Goal: Task Accomplishment & Management: Use online tool/utility

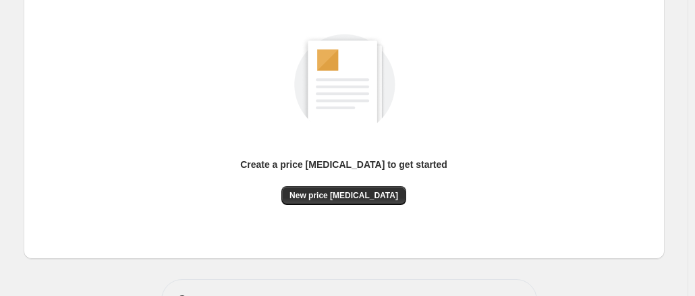
scroll to position [209, 0]
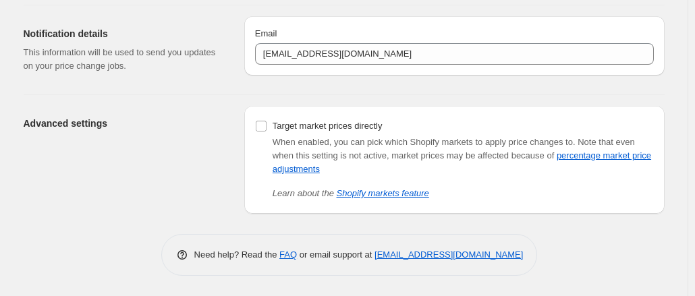
scroll to position [130, 0]
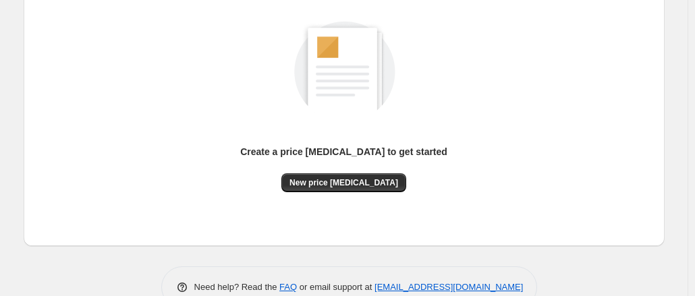
scroll to position [209, 0]
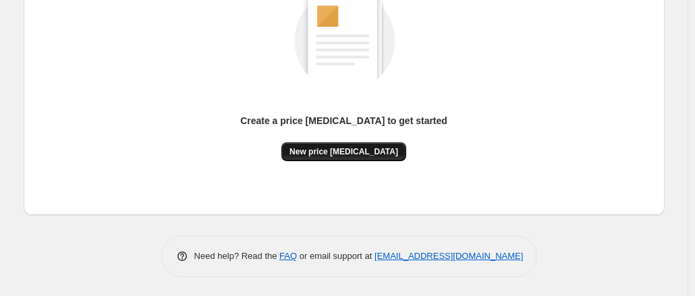
click at [356, 153] on span "New price [MEDICAL_DATA]" at bounding box center [344, 151] width 109 height 11
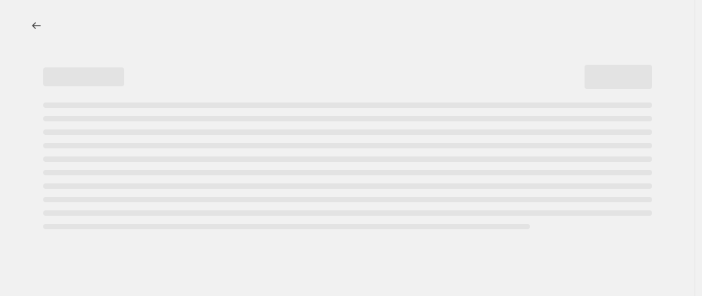
select select "percentage"
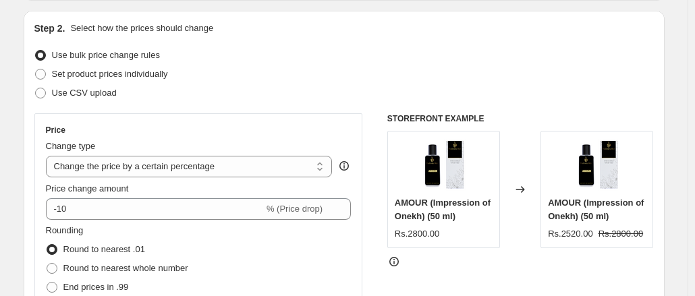
scroll to position [202, 0]
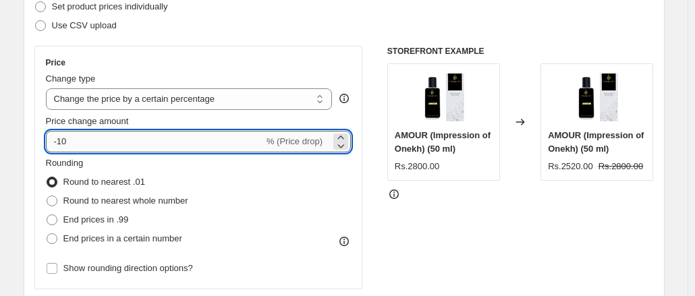
click at [153, 144] on input "-10" at bounding box center [155, 142] width 218 height 22
type input "5"
click at [148, 281] on div "Price Change type Change the price to a certain amount Change the price by a ce…" at bounding box center [198, 168] width 329 height 244
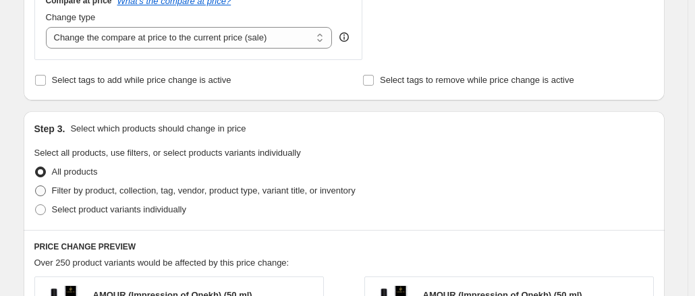
scroll to position [540, 0]
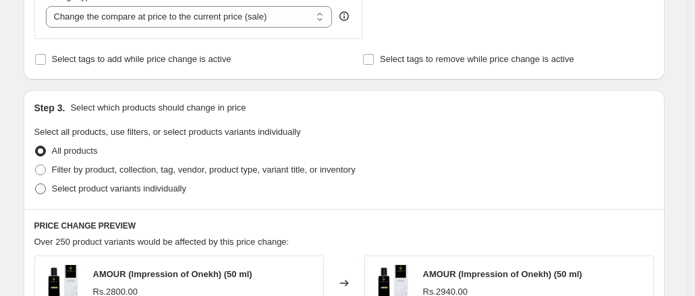
click at [42, 190] on span at bounding box center [40, 189] width 11 height 11
click at [36, 184] on input "Select product variants individually" at bounding box center [35, 184] width 1 height 1
radio input "true"
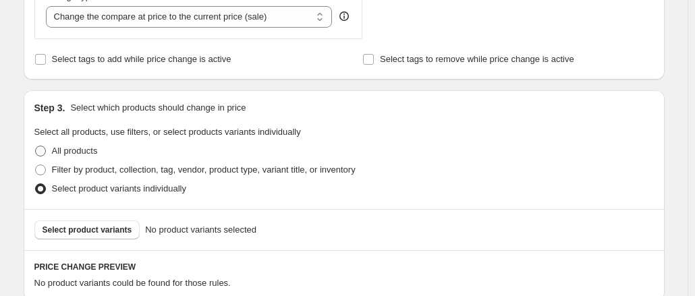
click at [43, 148] on span at bounding box center [40, 151] width 11 height 11
click at [36, 146] on input "All products" at bounding box center [35, 146] width 1 height 1
radio input "true"
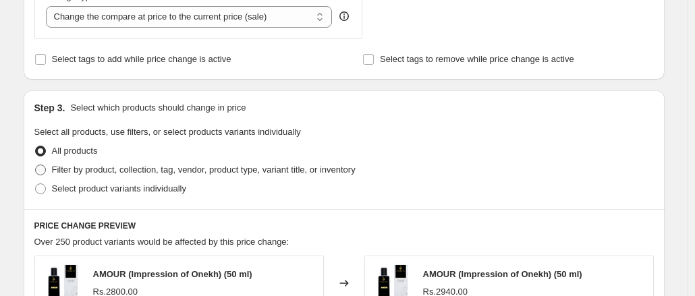
click at [45, 169] on span at bounding box center [40, 170] width 11 height 11
click at [36, 165] on input "Filter by product, collection, tag, vendor, product type, variant title, or inv…" at bounding box center [35, 165] width 1 height 1
radio input "true"
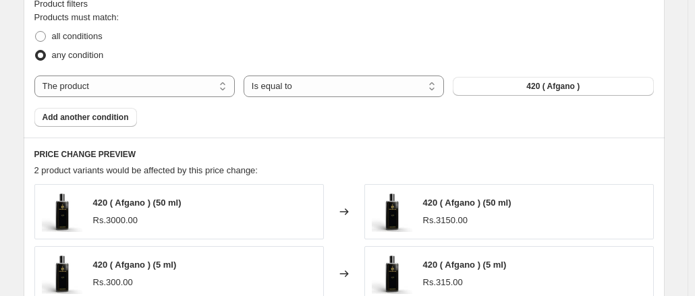
scroll to position [742, 0]
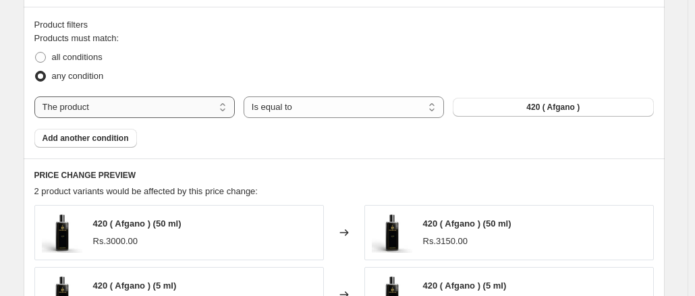
click at [181, 114] on select "The product The product's collection The product's tag The product's vendor The…" at bounding box center [134, 108] width 200 height 22
click at [315, 115] on select "Is equal to Is not equal to" at bounding box center [344, 108] width 200 height 22
click at [146, 106] on select "The product The product's collection The product's tag The product's vendor The…" at bounding box center [134, 108] width 200 height 22
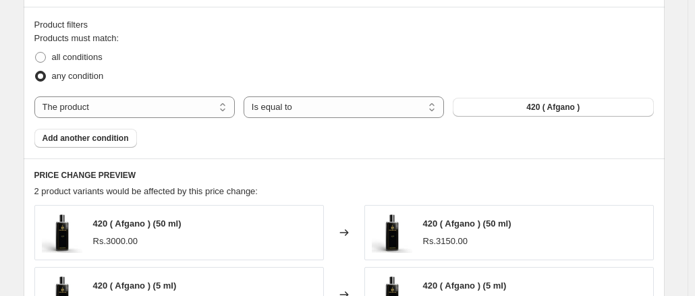
click at [352, 172] on h6 "PRICE CHANGE PREVIEW" at bounding box center [344, 175] width 620 height 11
click at [570, 105] on span "420 ( Afgano )" at bounding box center [552, 107] width 53 height 11
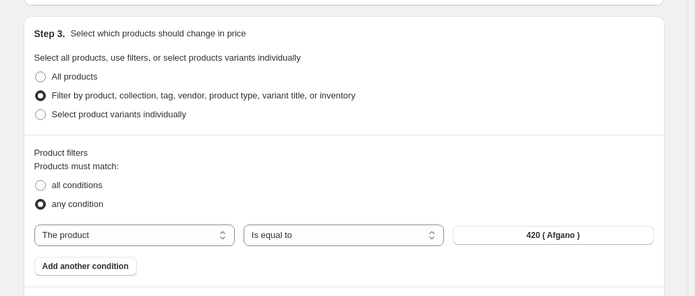
scroll to position [612, 0]
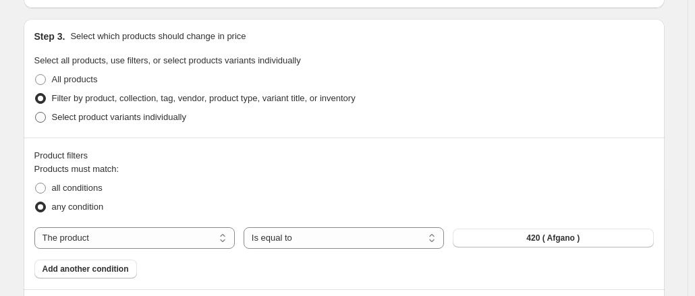
click at [45, 117] on span at bounding box center [40, 117] width 11 height 11
click at [36, 113] on input "Select product variants individually" at bounding box center [35, 112] width 1 height 1
radio input "true"
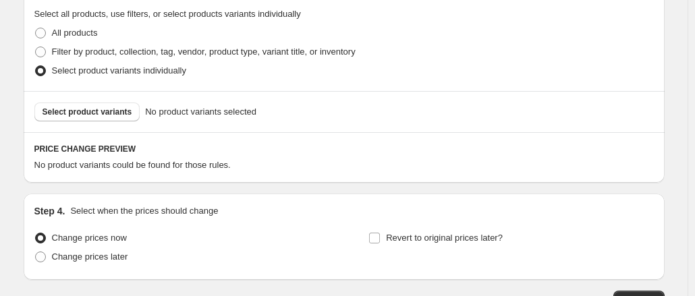
scroll to position [679, 0]
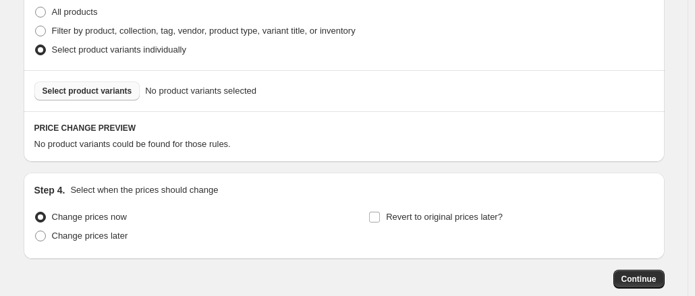
click at [109, 86] on span "Select product variants" at bounding box center [88, 91] width 90 height 11
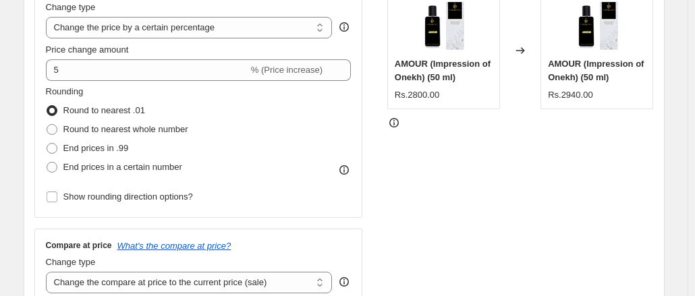
scroll to position [0, 0]
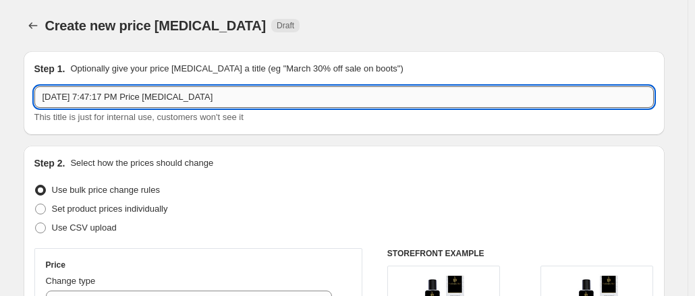
click at [190, 101] on input "Sep 2, 2025, 7:47:17 PM Price change job" at bounding box center [344, 97] width 620 height 22
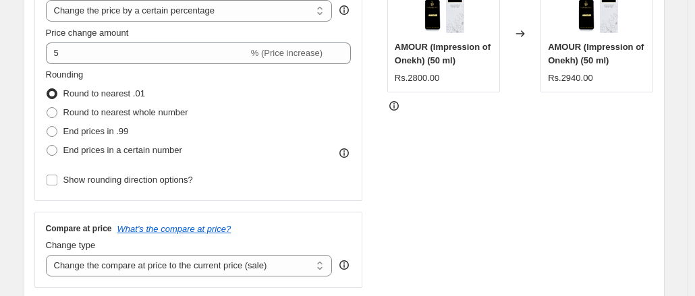
scroll to position [270, 0]
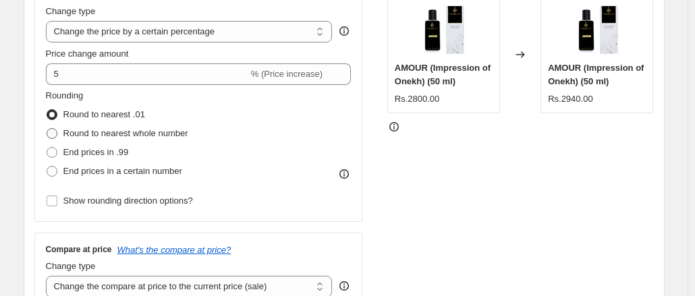
click at [57, 133] on span at bounding box center [52, 133] width 11 height 11
click at [47, 129] on input "Round to nearest whole number" at bounding box center [47, 128] width 1 height 1
radio input "true"
click at [56, 148] on span at bounding box center [52, 152] width 11 height 11
click at [47, 148] on input "End prices in .99" at bounding box center [47, 147] width 1 height 1
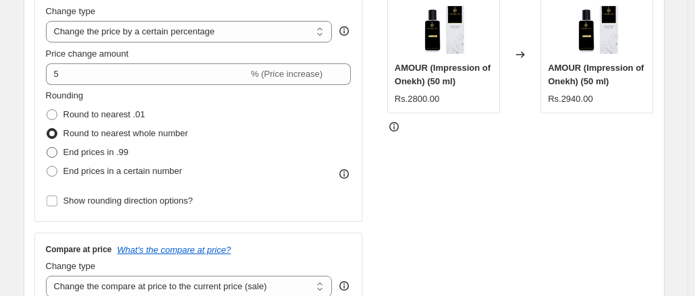
radio input "true"
click at [53, 167] on span at bounding box center [52, 171] width 11 height 11
click at [47, 167] on input "End prices in a certain number" at bounding box center [47, 166] width 1 height 1
radio input "true"
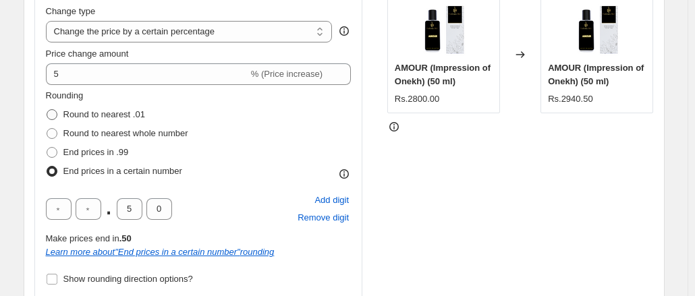
click at [57, 113] on span at bounding box center [52, 114] width 11 height 11
click at [47, 110] on input "Round to nearest .01" at bounding box center [47, 109] width 1 height 1
radio input "true"
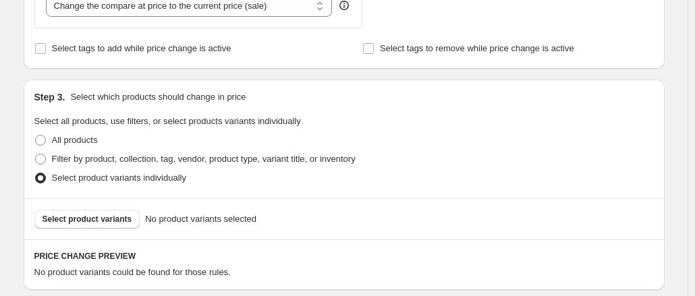
scroll to position [550, 0]
click at [46, 138] on span at bounding box center [40, 141] width 11 height 11
click at [36, 136] on input "All products" at bounding box center [35, 136] width 1 height 1
radio input "true"
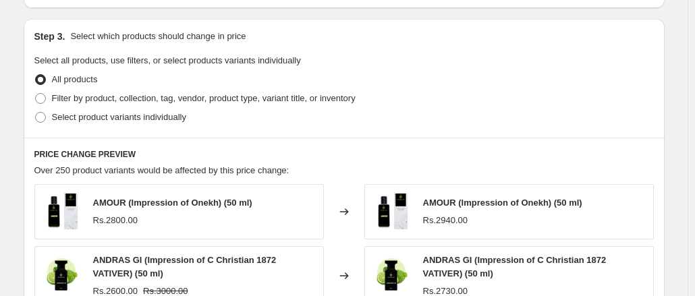
scroll to position [582, 0]
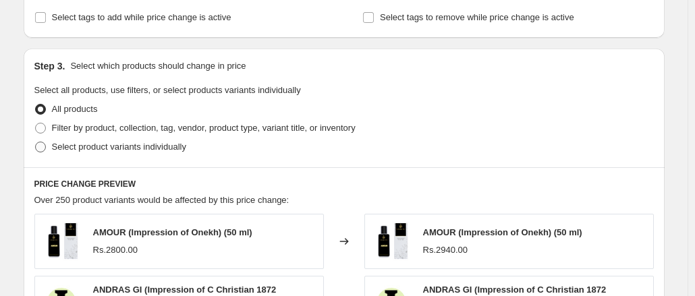
click at [46, 149] on span at bounding box center [40, 147] width 11 height 11
click at [36, 142] on input "Select product variants individually" at bounding box center [35, 142] width 1 height 1
radio input "true"
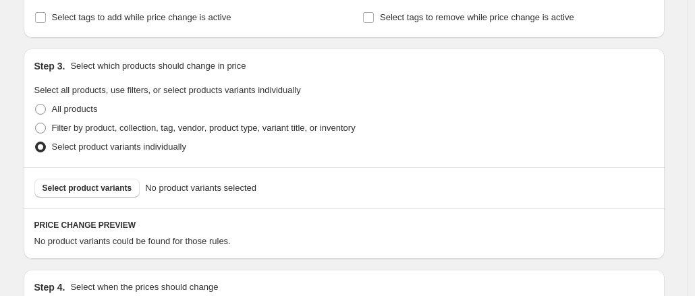
scroll to position [649, 0]
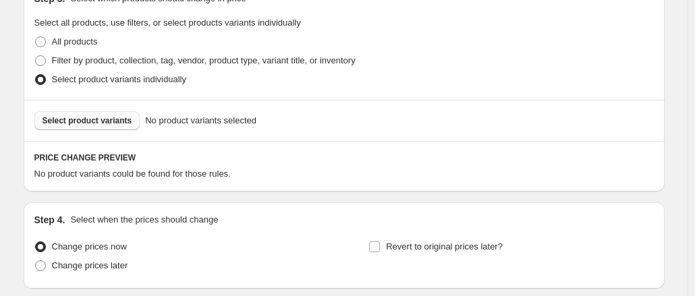
click at [69, 125] on span "Select product variants" at bounding box center [88, 120] width 90 height 11
